Goal: Navigation & Orientation: Find specific page/section

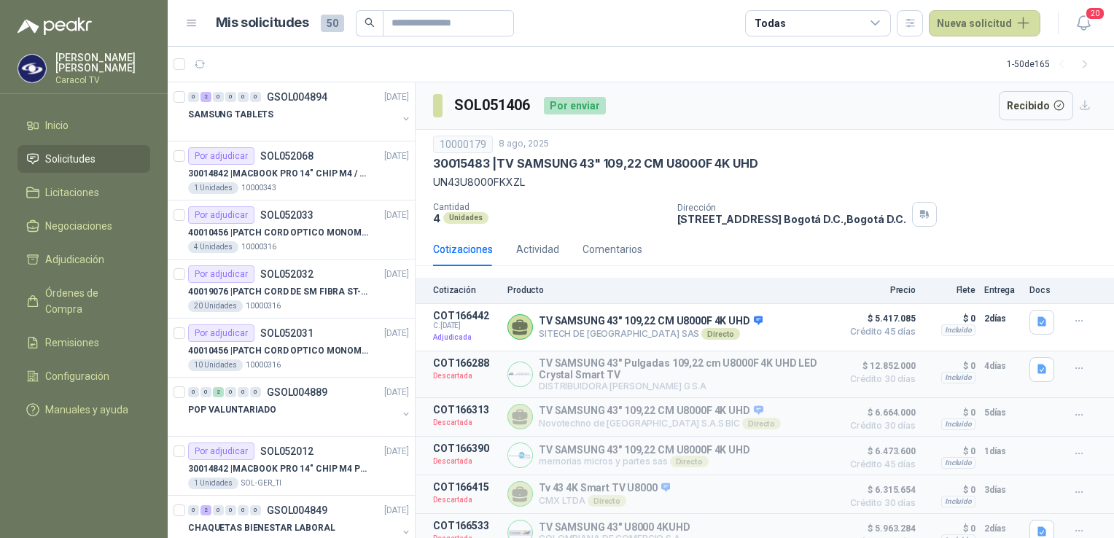
scroll to position [510, 0]
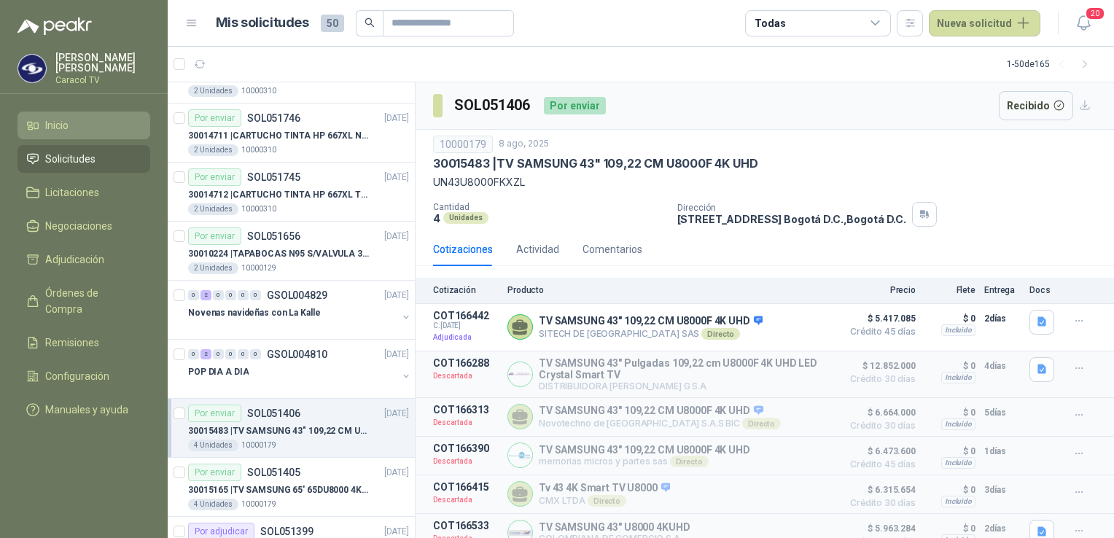
click at [47, 124] on span "Inicio" at bounding box center [56, 125] width 23 height 16
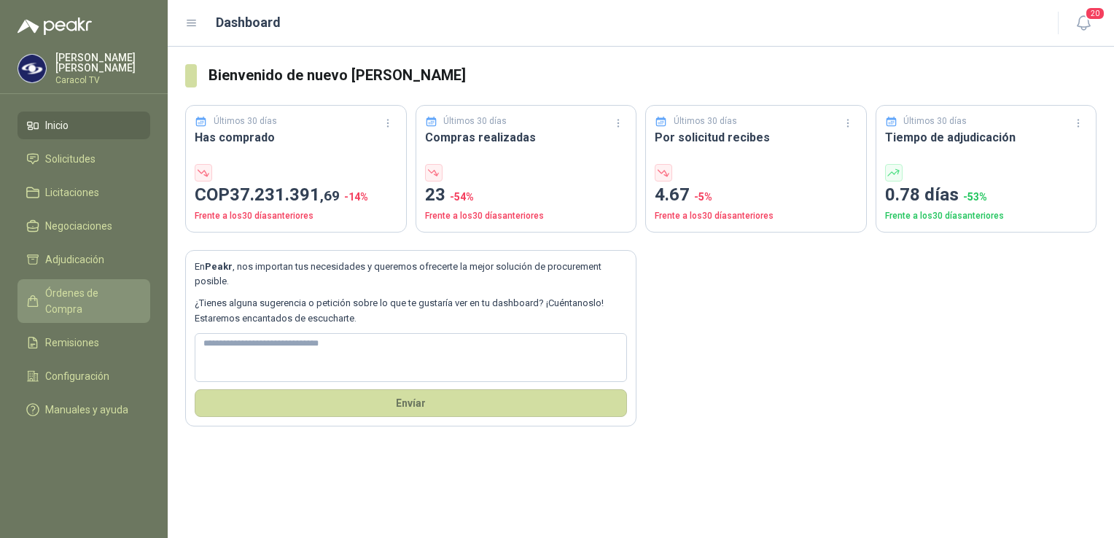
click at [105, 290] on span "Órdenes de Compra" at bounding box center [90, 301] width 91 height 32
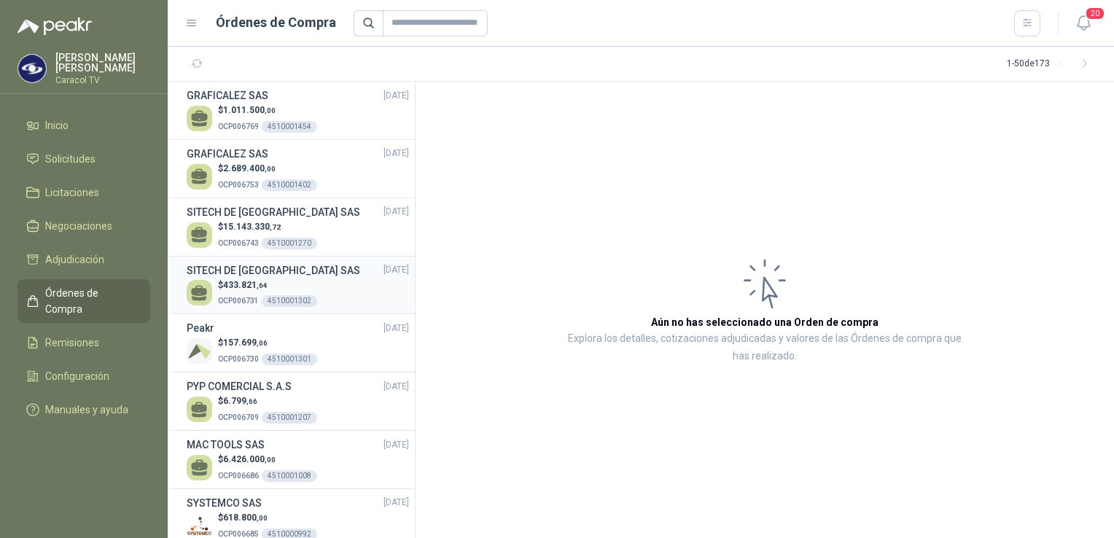
click at [241, 293] on p "OCP006731 4510001302" at bounding box center [267, 300] width 99 height 16
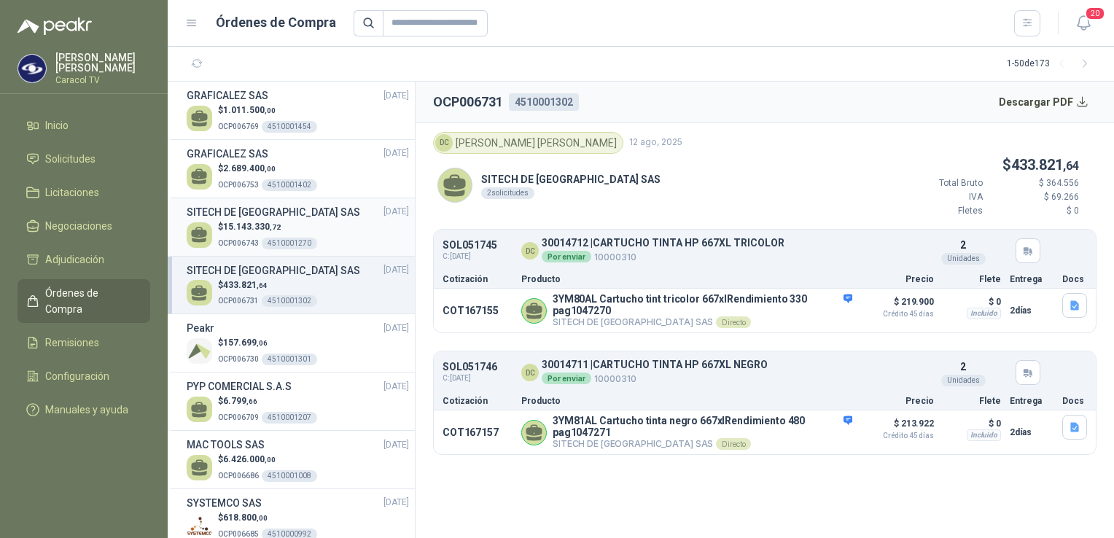
click at [247, 232] on p "$ 15.143.330 ,72" at bounding box center [267, 227] width 99 height 14
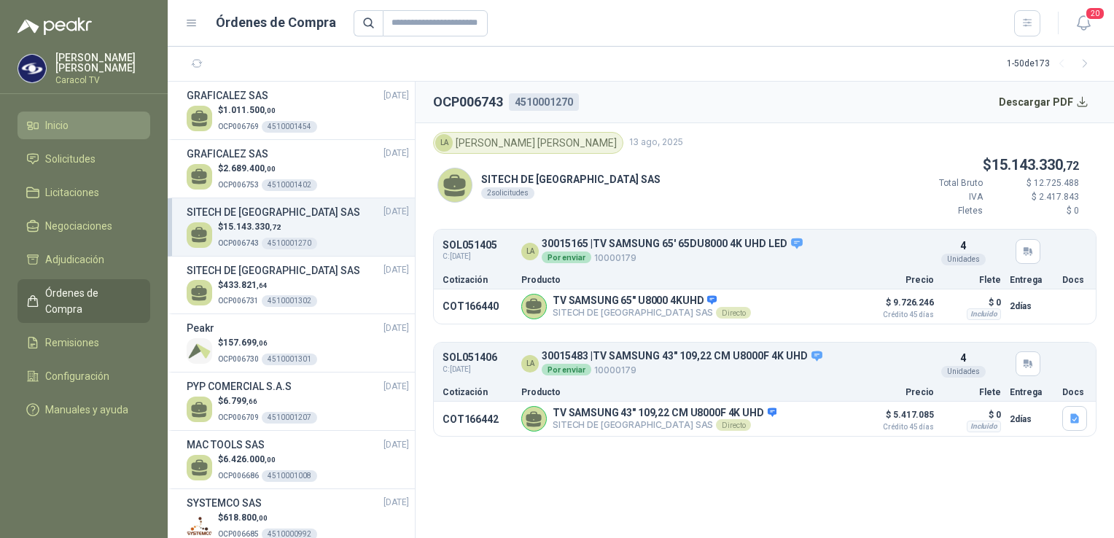
click at [52, 121] on span "Inicio" at bounding box center [56, 125] width 23 height 16
